Goal: Task Accomplishment & Management: Use online tool/utility

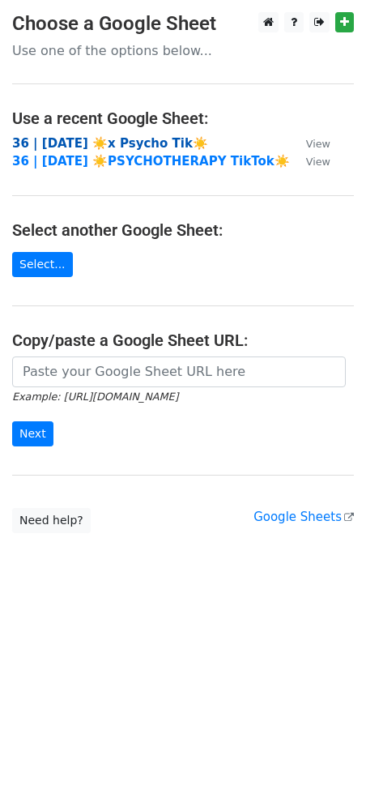
click at [64, 137] on strong "36 | SEPT 4 ☀️x Psycho Tik☀️" at bounding box center [110, 143] width 196 height 15
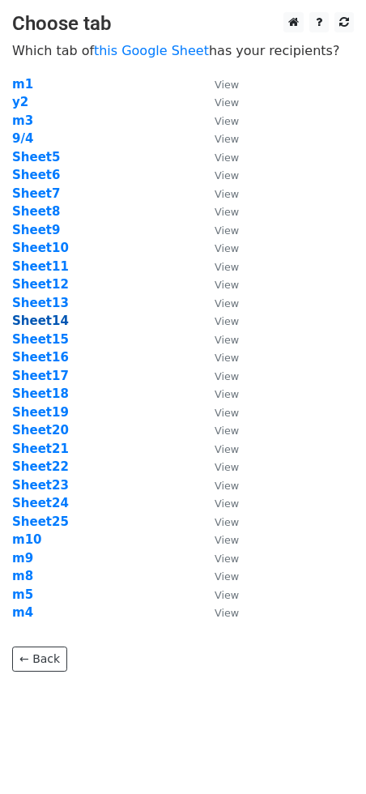
click at [47, 318] on strong "Sheet14" at bounding box center [40, 321] width 57 height 15
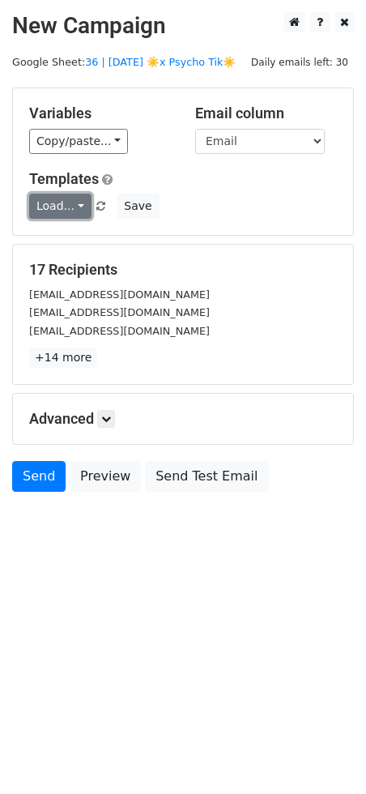
click at [51, 211] on link "Load..." at bounding box center [60, 206] width 62 height 25
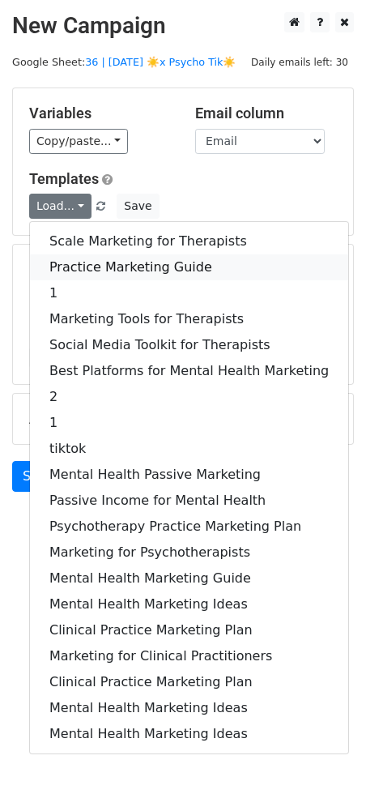
click at [75, 265] on link "Practice Marketing Guide" at bounding box center [189, 267] width 318 height 26
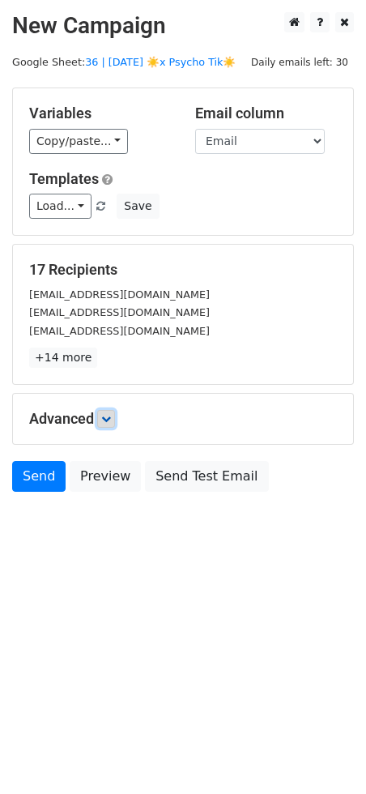
click at [111, 416] on icon at bounding box center [106, 419] width 10 height 10
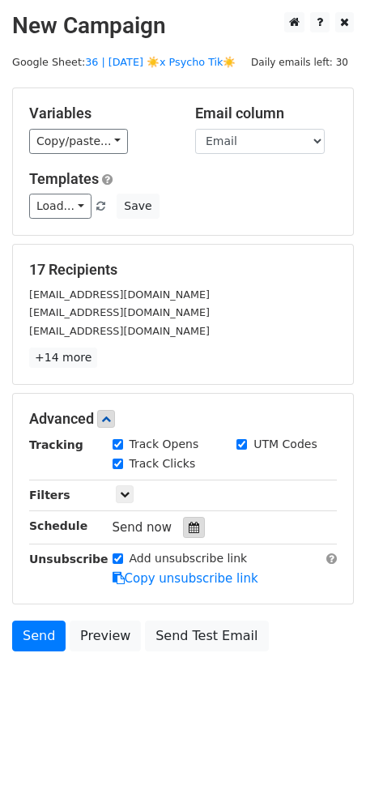
click at [189, 528] on icon at bounding box center [194, 527] width 11 height 11
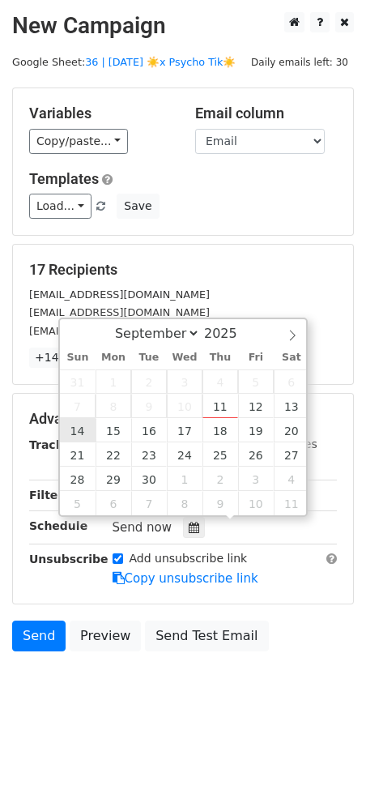
type input "2025-09-14 12:00"
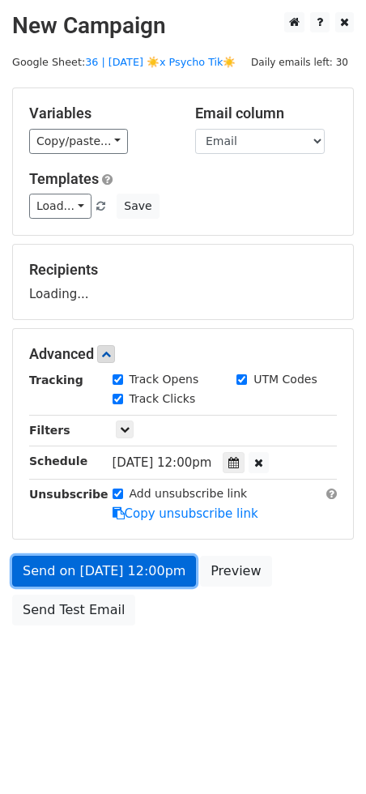
click at [95, 574] on link "Send on Sep 14 at 12:00pm" at bounding box center [104, 571] width 184 height 31
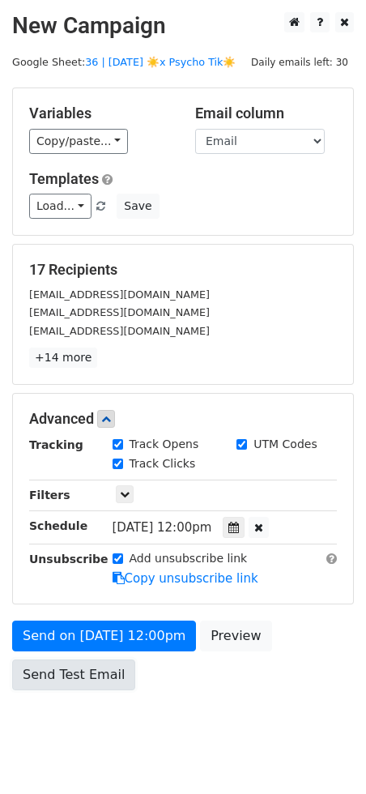
click at [110, 686] on link "Send Test Email" at bounding box center [73, 674] width 123 height 31
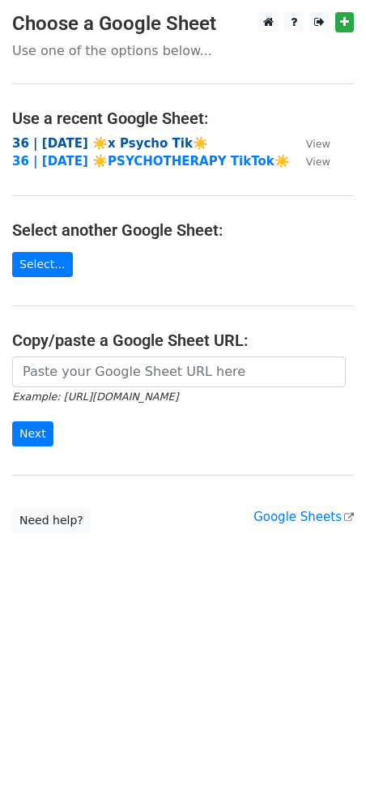
click at [112, 136] on strong "36 | [DATE] ☀️x Psycho Tik☀️" at bounding box center [110, 143] width 196 height 15
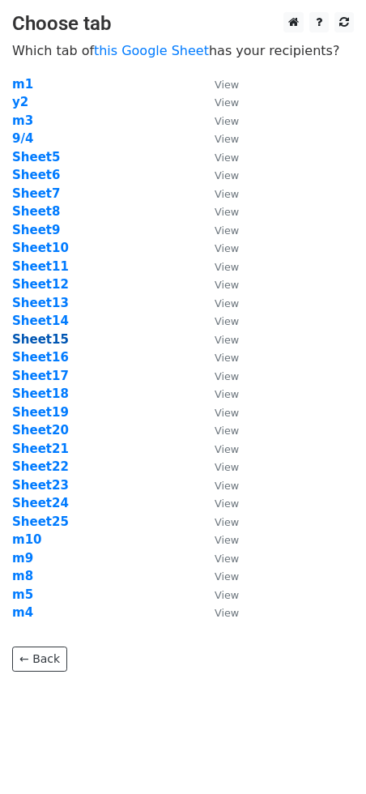
click at [44, 335] on strong "Sheet15" at bounding box center [40, 339] width 57 height 15
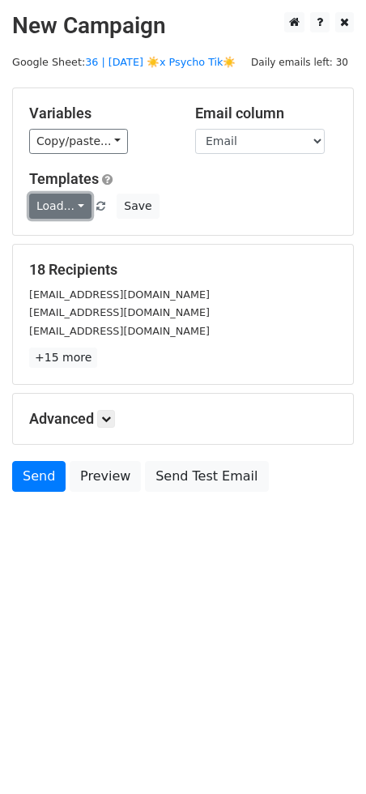
click at [65, 207] on link "Load..." at bounding box center [60, 206] width 62 height 25
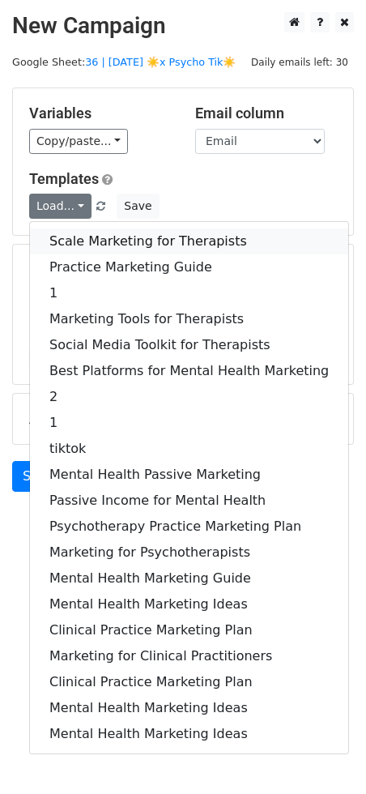
click at [105, 244] on link "Scale Marketing for Therapists" at bounding box center [189, 241] width 318 height 26
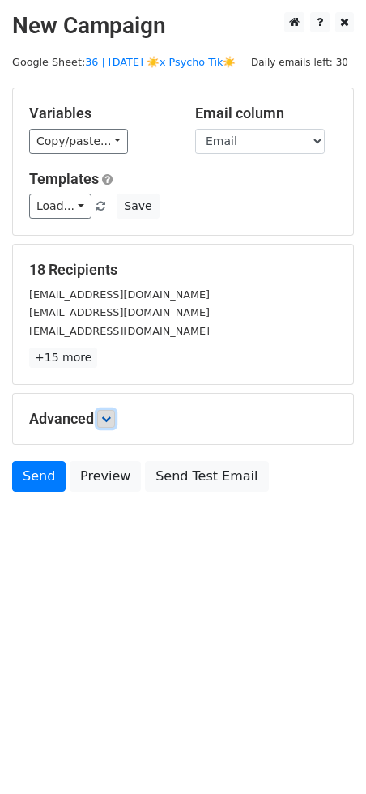
click at [111, 424] on link at bounding box center [106, 419] width 18 height 18
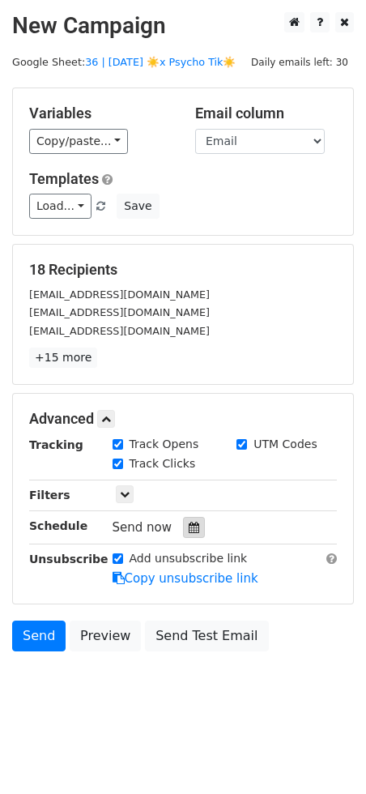
click at [189, 531] on icon at bounding box center [194, 527] width 11 height 11
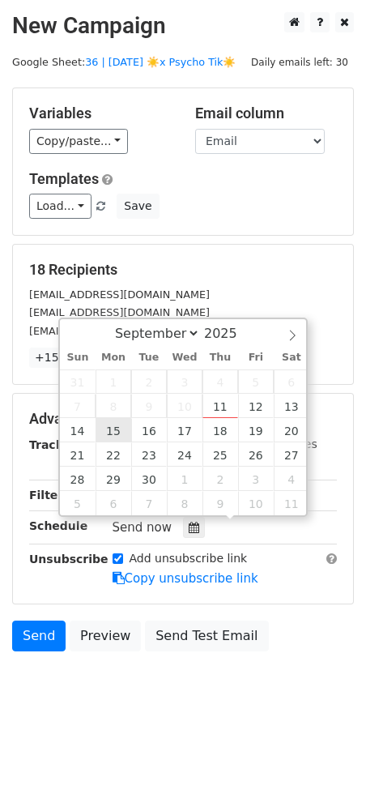
type input "[DATE] 12:00"
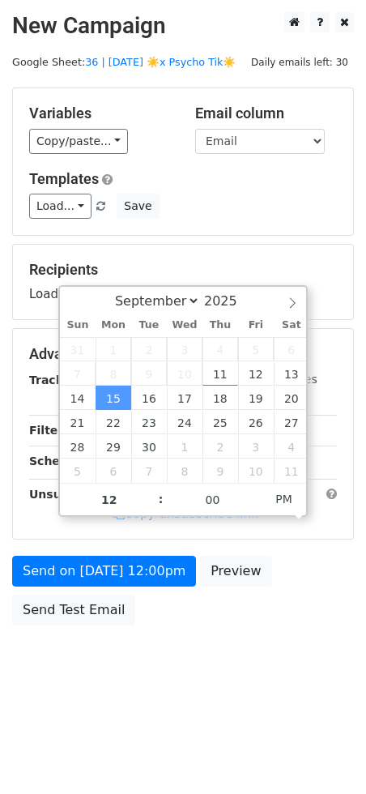
click at [77, 625] on div "Send on [DATE] 12:00pm Preview Send Test Email" at bounding box center [183, 595] width 366 height 78
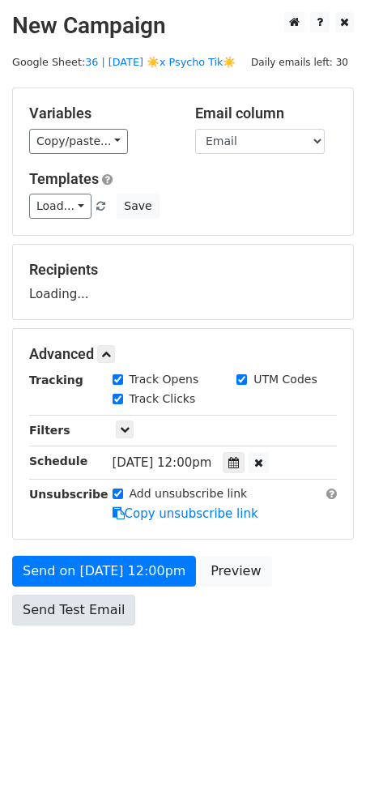
click at [79, 619] on div "Send on [DATE] 12:00pm Preview Send Test Email" at bounding box center [183, 595] width 366 height 78
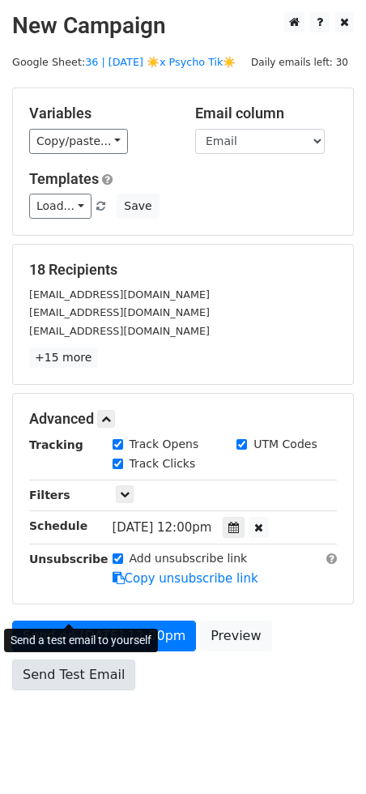
click at [87, 676] on link "Send Test Email" at bounding box center [73, 674] width 123 height 31
